Goal: Entertainment & Leisure: Consume media (video, audio)

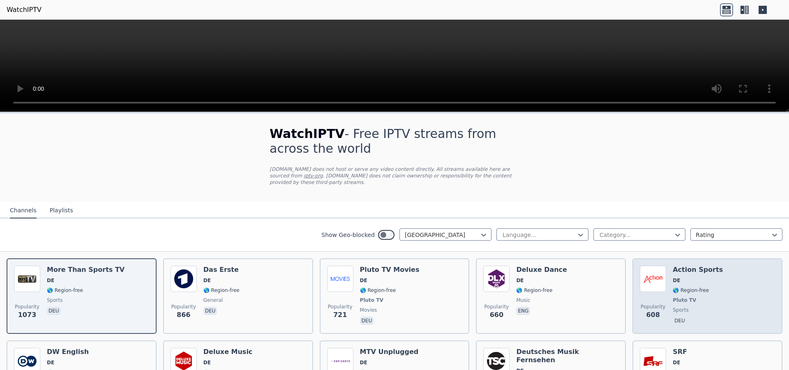
scroll to position [207, 0]
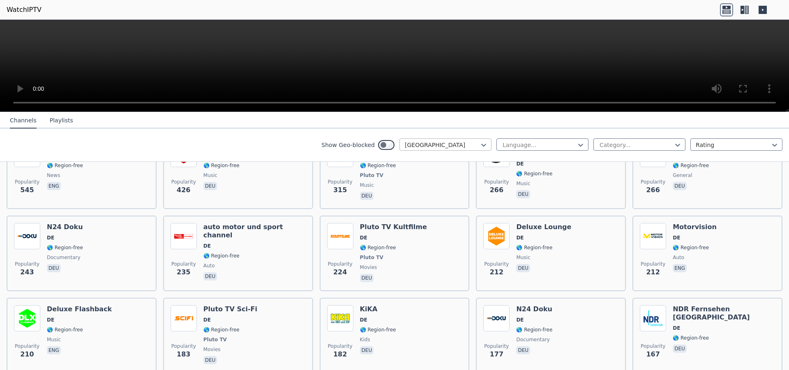
click at [460, 146] on div at bounding box center [442, 145] width 75 height 8
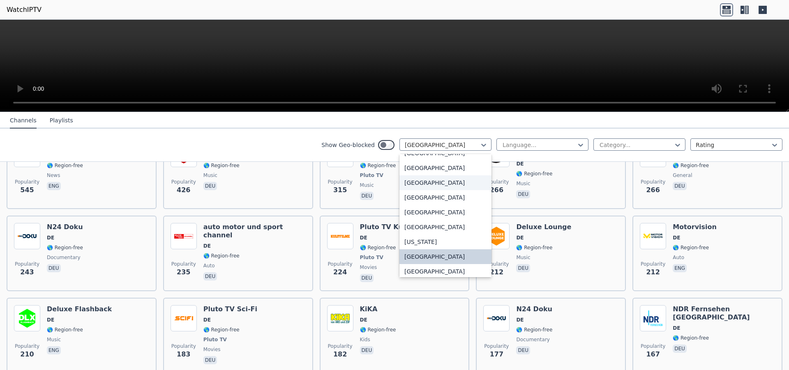
scroll to position [0, 0]
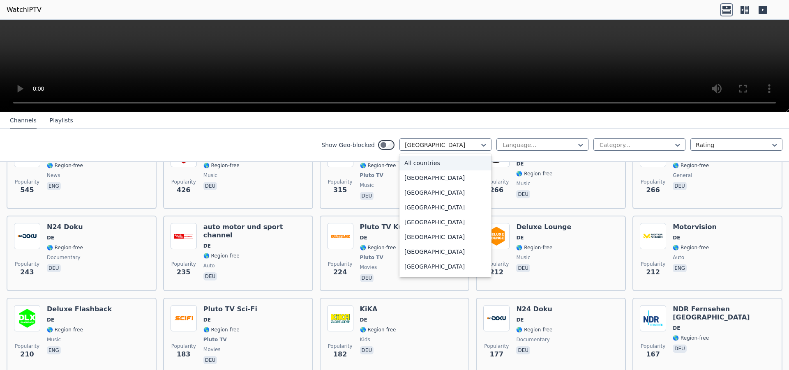
click at [433, 163] on div "All countries" at bounding box center [446, 163] width 92 height 15
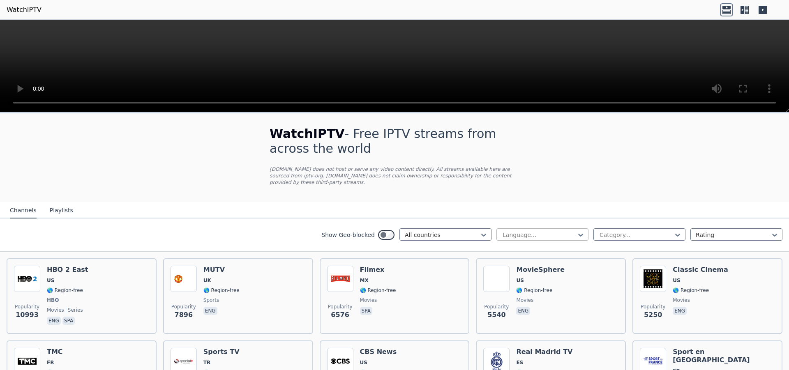
click at [532, 233] on div at bounding box center [539, 235] width 75 height 8
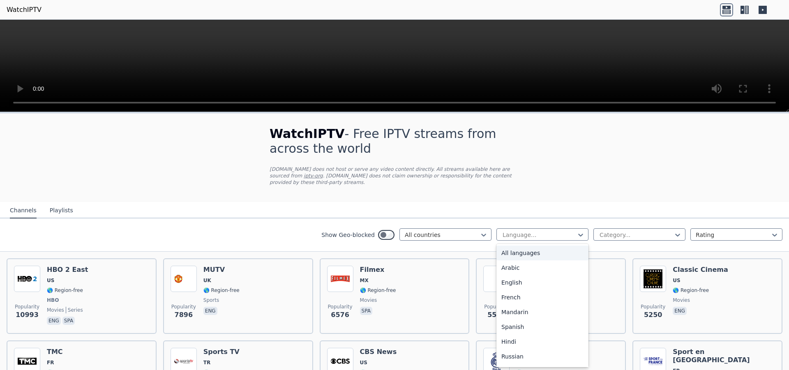
click at [529, 246] on div "All languages" at bounding box center [543, 253] width 92 height 15
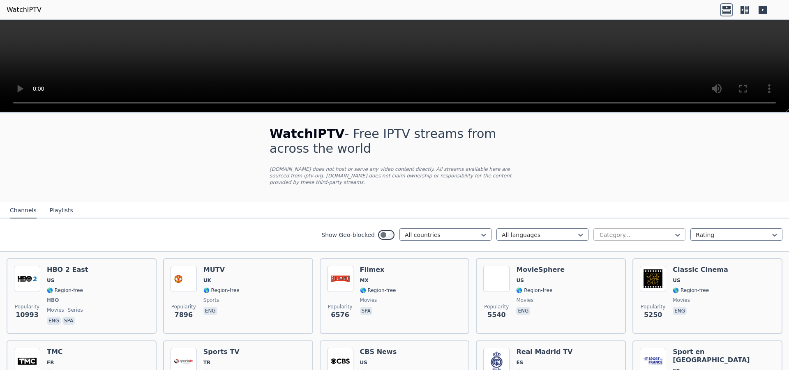
click at [625, 231] on div at bounding box center [636, 235] width 75 height 8
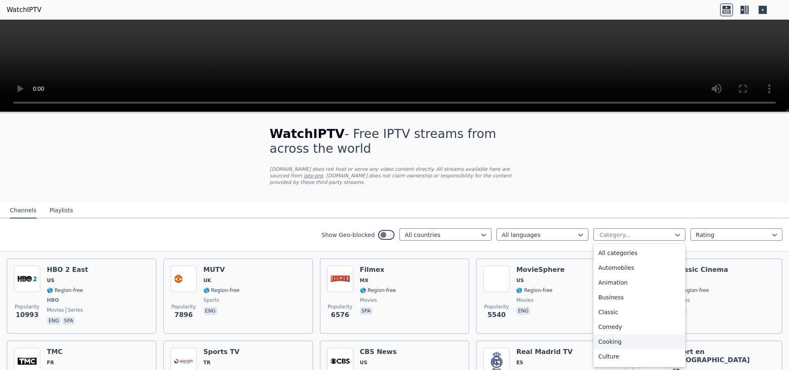
scroll to position [280, 0]
click at [605, 321] on div "Sports" at bounding box center [640, 328] width 92 height 15
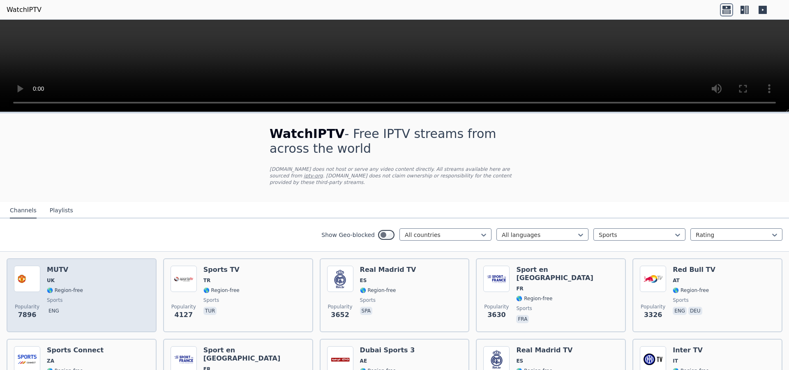
click at [96, 287] on div "Popularity 7896 MUTV [GEOGRAPHIC_DATA] 🌎 Region-free sports eng" at bounding box center [81, 295] width 135 height 59
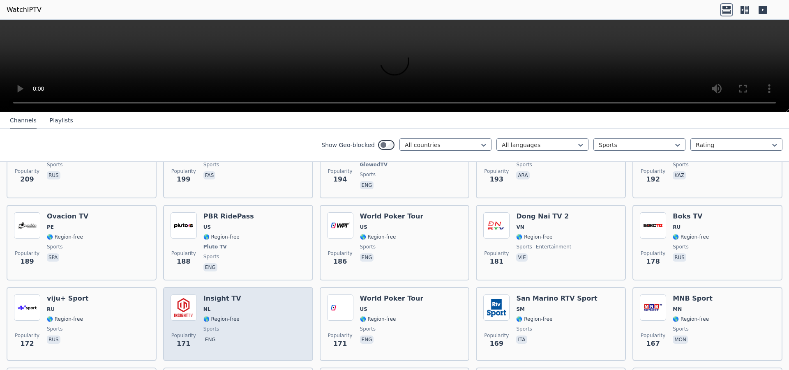
scroll to position [1295, 0]
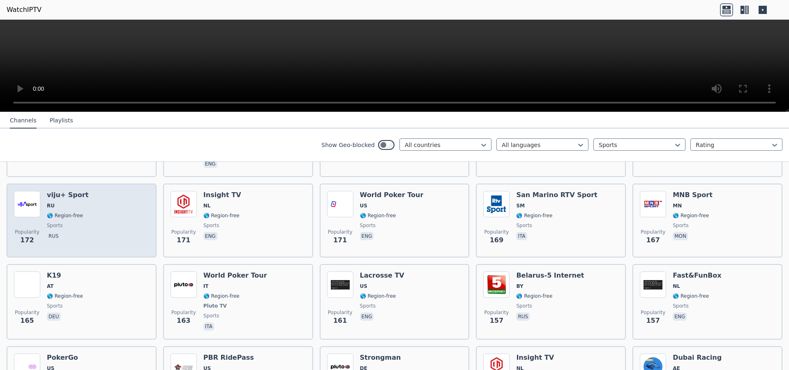
click at [120, 225] on div "Popularity 172 viju+ Sport RU 🌎 Region-free sports rus" at bounding box center [81, 220] width 135 height 59
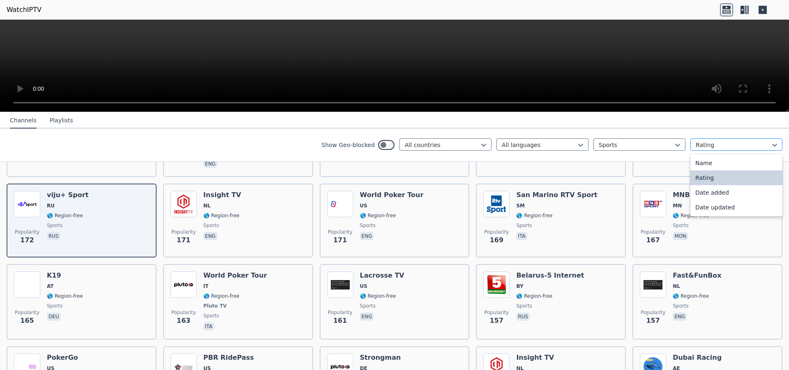
click at [702, 142] on div at bounding box center [733, 145] width 75 height 8
click at [705, 210] on div "Date updated" at bounding box center [737, 207] width 92 height 15
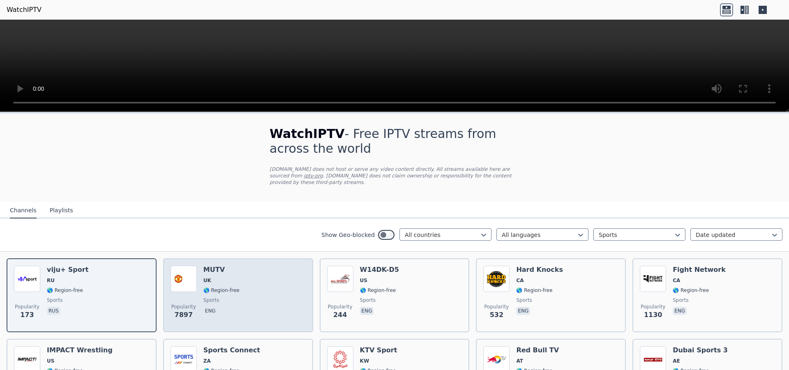
click at [271, 294] on div "Popularity 7897 MUTV [GEOGRAPHIC_DATA] 🌎 Region-free sports eng" at bounding box center [238, 295] width 135 height 59
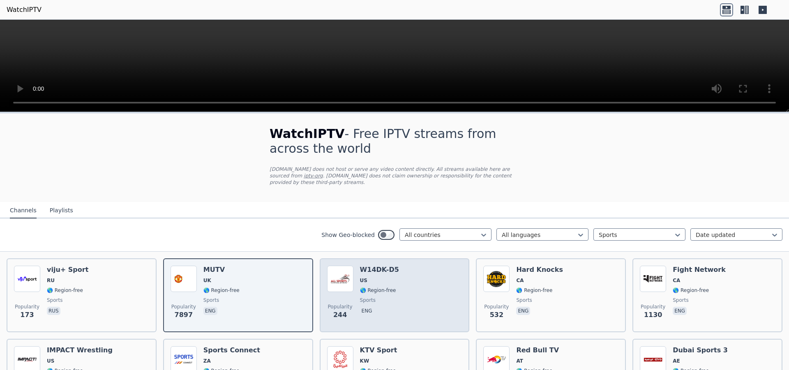
click at [431, 281] on div "Popularity 244 W14DK-D5 US 🌎 Region-free sports eng" at bounding box center [394, 295] width 135 height 59
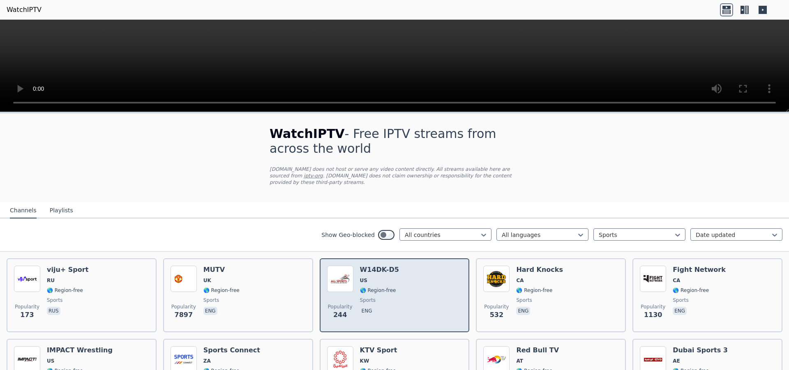
click at [423, 282] on div "Popularity 244 W14DK-D5 US 🌎 Region-free sports eng" at bounding box center [394, 295] width 135 height 59
click at [392, 297] on div "Popularity 244 W14DK-D5 US 🌎 Region-free sports eng" at bounding box center [394, 295] width 135 height 59
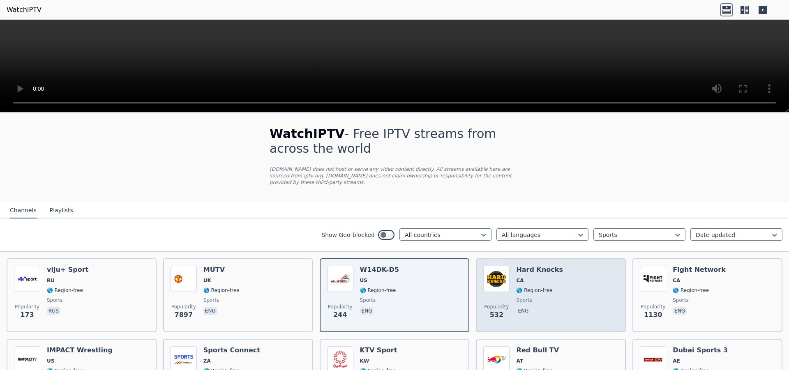
click at [566, 298] on div "Popularity 532 Hard Knocks CA 🌎 Region-free sports eng" at bounding box center [550, 295] width 135 height 59
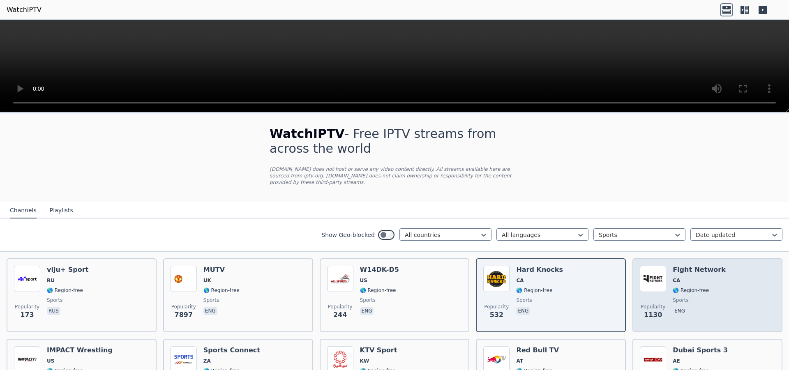
click at [735, 291] on div "Popularity 1130 Fight Network CA 🌎 Region-free sports eng" at bounding box center [707, 295] width 135 height 59
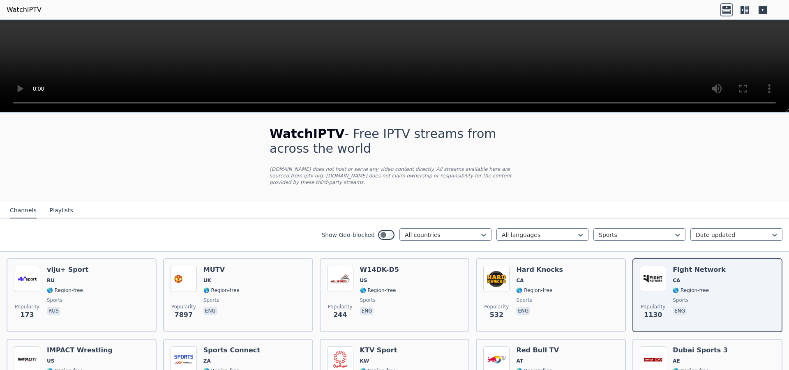
scroll to position [311, 0]
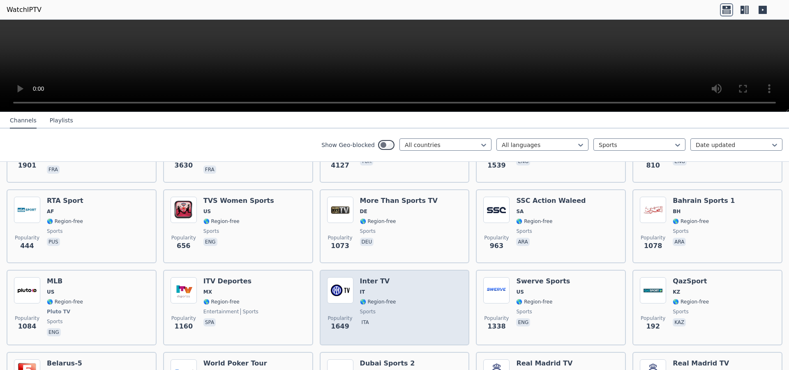
click at [411, 310] on div "Popularity 1649 Inter TV IT 🌎 Region-free sports ita" at bounding box center [394, 307] width 135 height 61
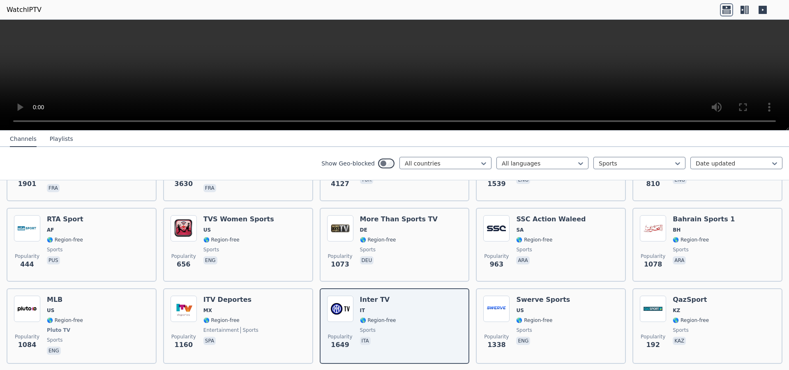
scroll to position [570, 0]
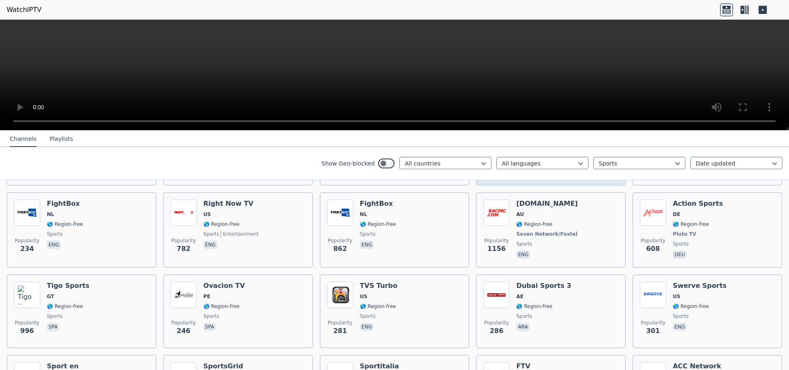
click at [536, 323] on span "ara" at bounding box center [543, 328] width 55 height 10
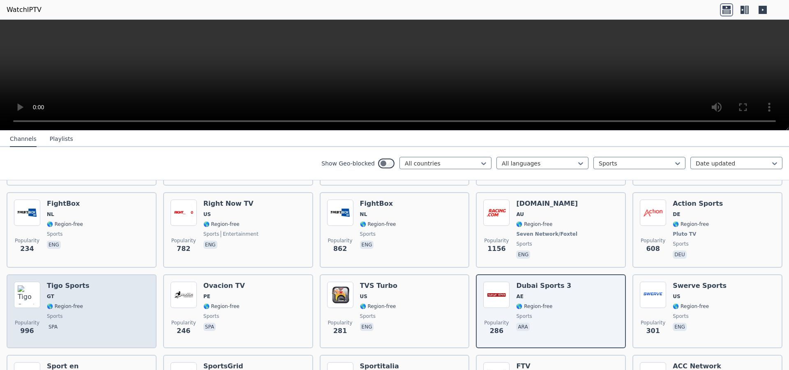
click at [107, 325] on div "Popularity 996 Tigo Sports GT 🌎 Region-free sports spa" at bounding box center [81, 311] width 135 height 59
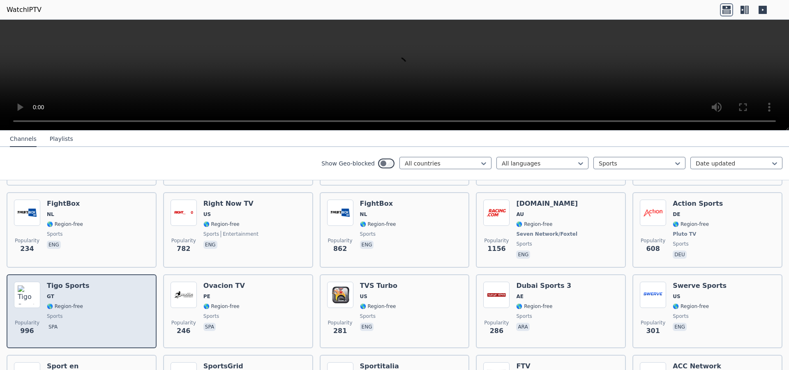
scroll to position [673, 0]
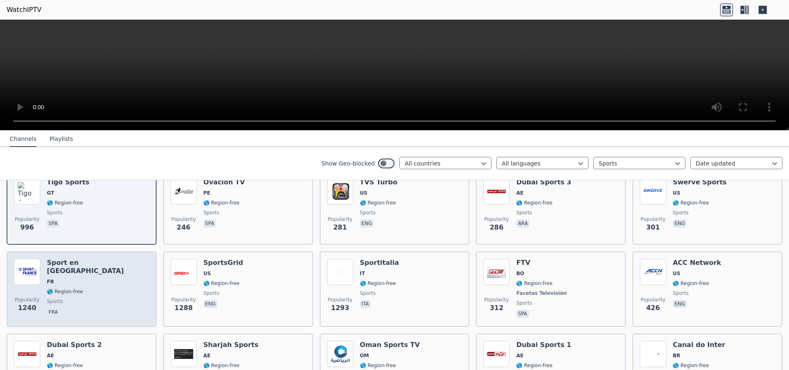
click at [139, 312] on div "Popularity 1240 Sport en [GEOGRAPHIC_DATA] FR 🌎 Region-free sports fra" at bounding box center [81, 289] width 135 height 61
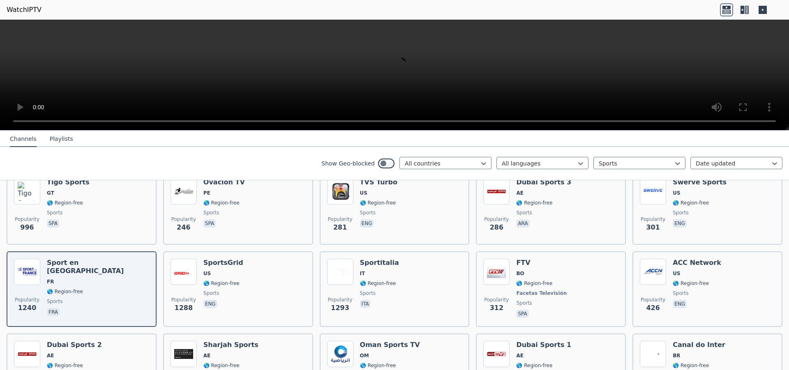
scroll to position [829, 0]
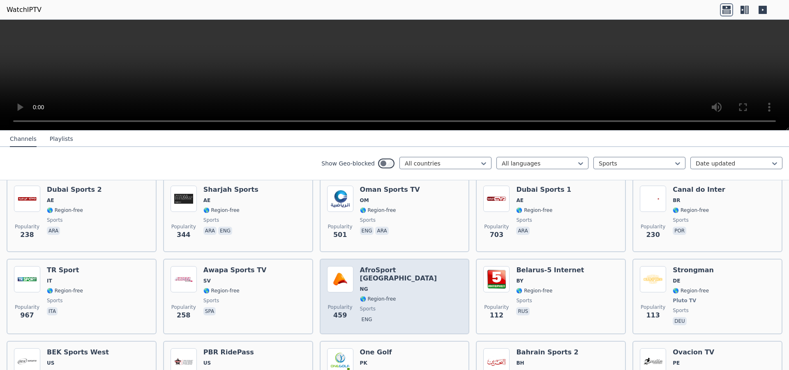
click at [429, 300] on div "Popularity 459 AfroSport [GEOGRAPHIC_DATA] NG 🌎 Region-free sports eng" at bounding box center [394, 296] width 135 height 61
